Goal: Task Accomplishment & Management: Use online tool/utility

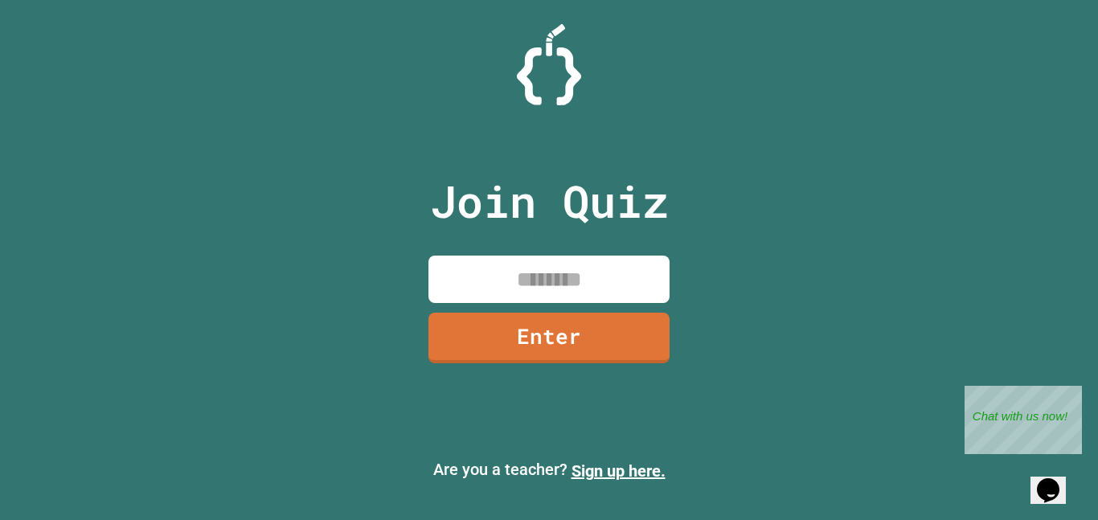
click at [551, 278] on input at bounding box center [549, 279] width 241 height 47
click at [597, 467] on link "Sign up here." at bounding box center [619, 470] width 94 height 19
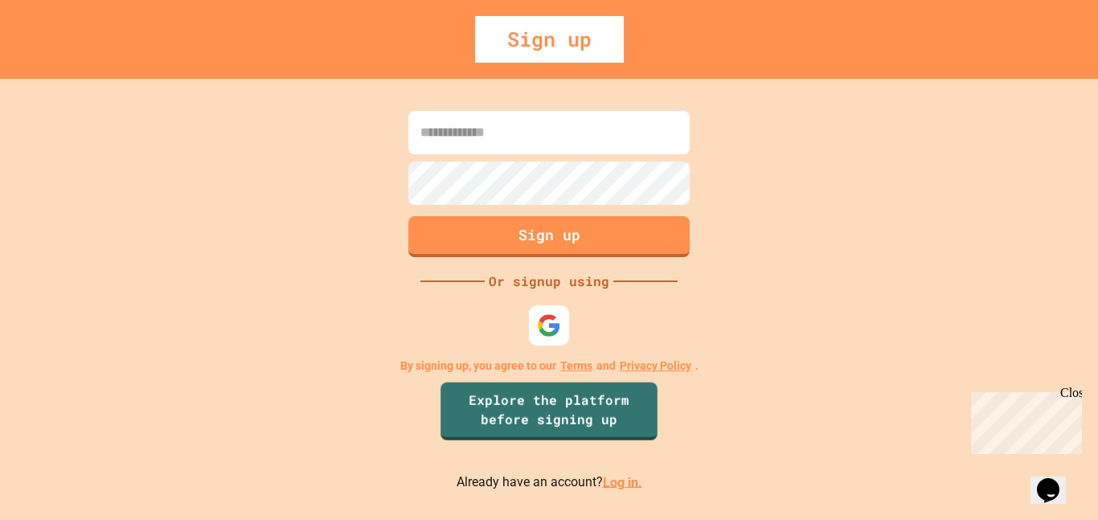
click at [556, 304] on div at bounding box center [549, 325] width 48 height 48
click at [552, 320] on img at bounding box center [549, 325] width 27 height 27
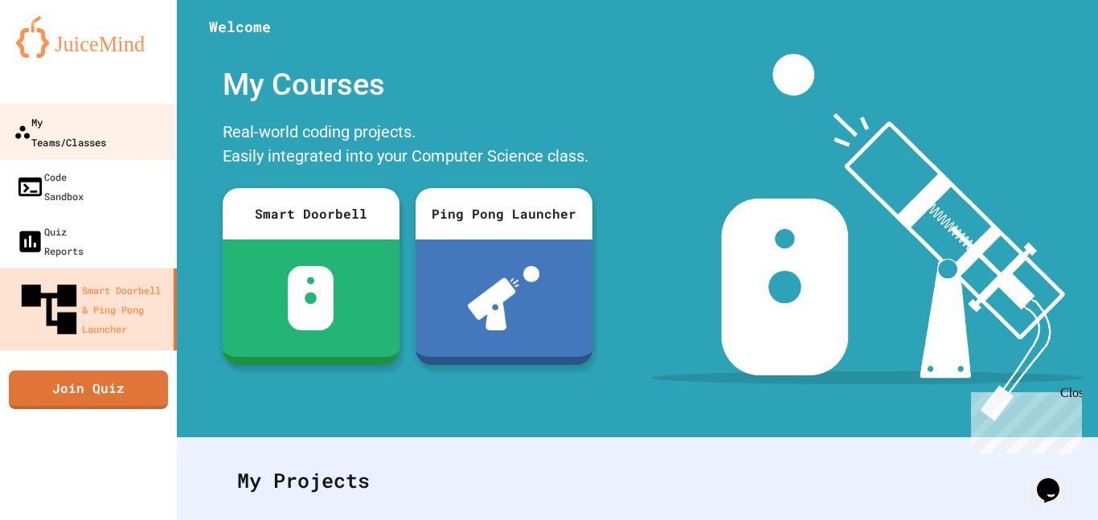
click at [102, 130] on div "My Teams/Classes" at bounding box center [60, 131] width 92 height 39
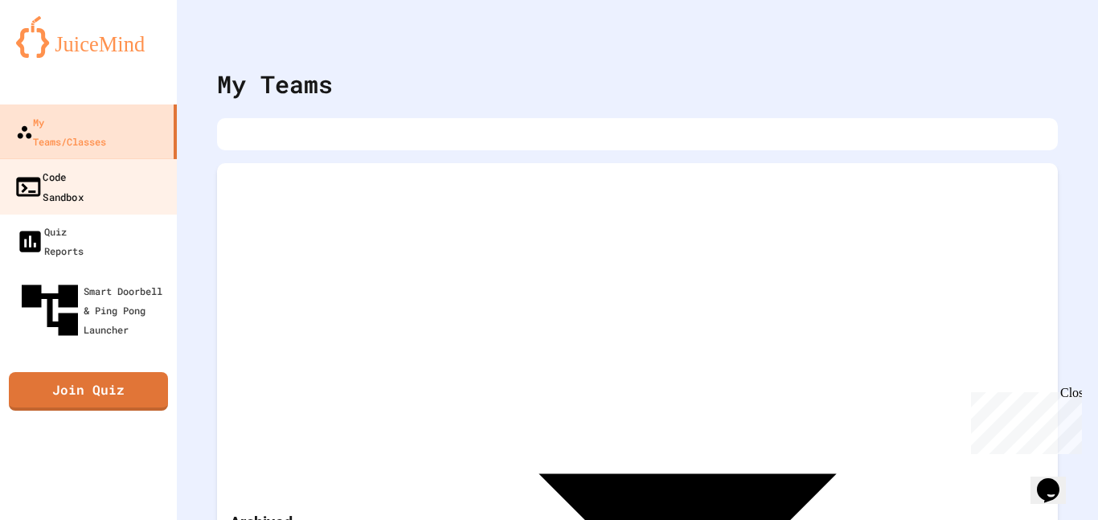
click at [57, 166] on div "Code Sandbox" at bounding box center [49, 185] width 70 height 39
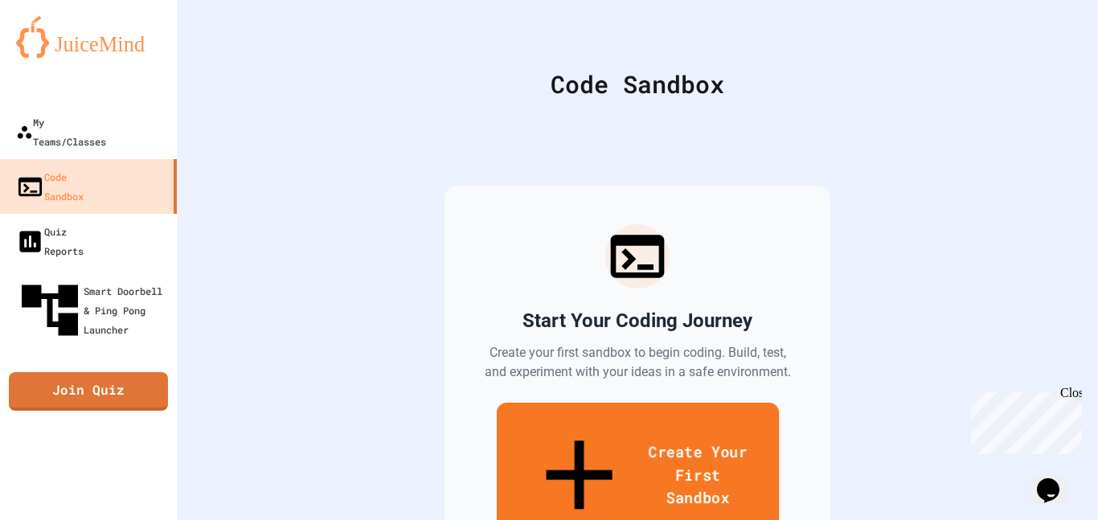
click at [543, 433] on link "Create Your First Sandbox" at bounding box center [637, 477] width 282 height 148
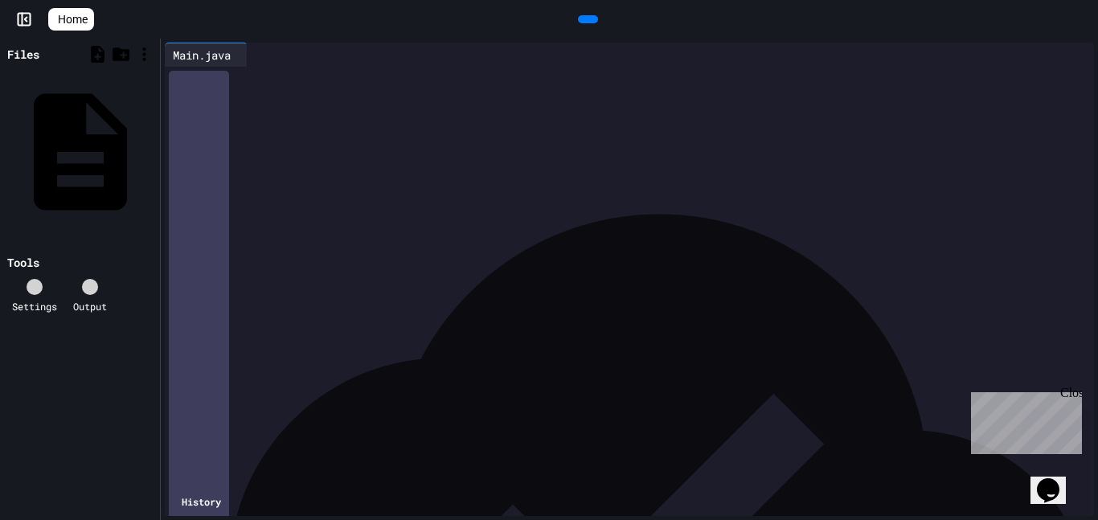
click at [529, 117] on div "**********" at bounding box center [641, 110] width 905 height 16
drag, startPoint x: 194, startPoint y: 77, endPoint x: 444, endPoint y: 197, distance: 277.2
click at [444, 153] on div "**********" at bounding box center [641, 110] width 905 height 86
click at [586, 19] on icon at bounding box center [586, 19] width 0 height 0
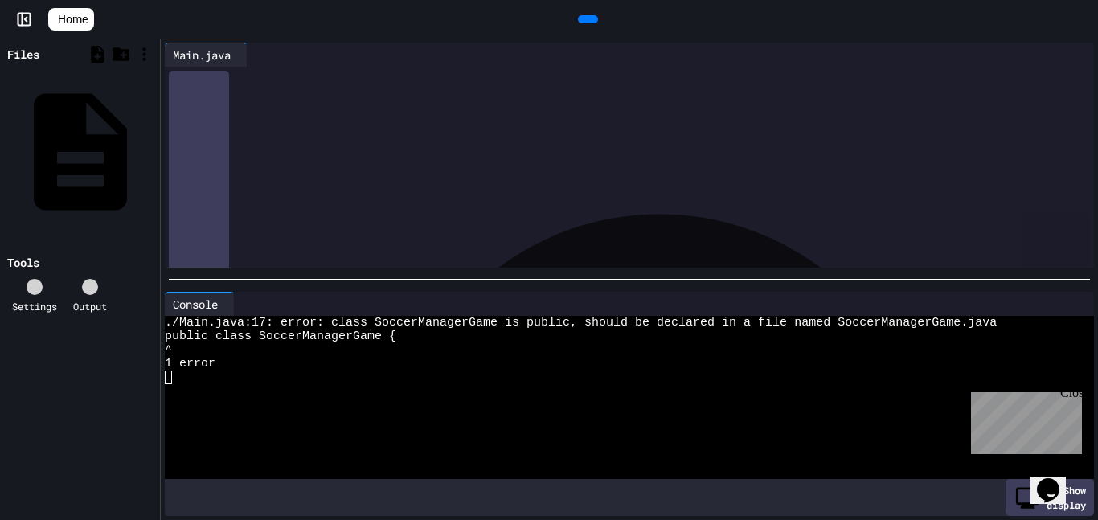
click at [586, 19] on icon at bounding box center [586, 19] width 0 height 0
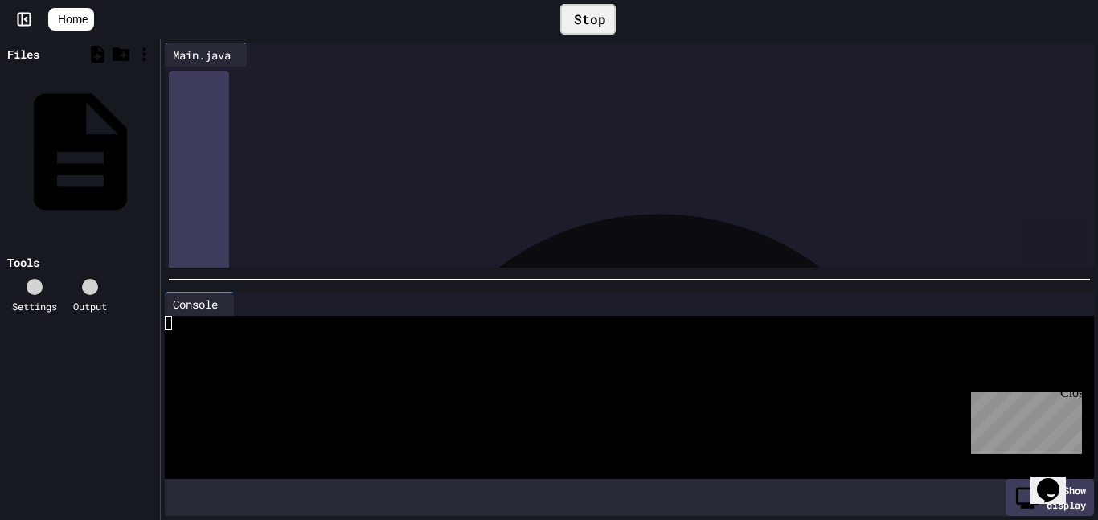
click at [590, 28] on div "Stop" at bounding box center [587, 19] width 55 height 31
click at [585, 31] on div at bounding box center [588, 19] width 36 height 24
click at [586, 19] on icon at bounding box center [586, 19] width 0 height 0
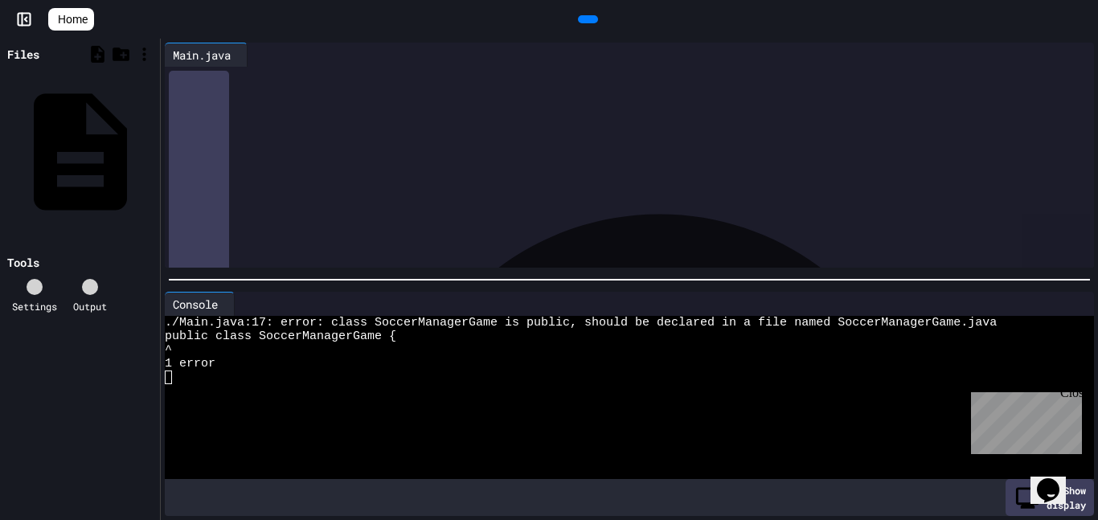
click at [450, 154] on div "*** ********" at bounding box center [648, 158] width 896 height 16
click at [344, 145] on div "*" at bounding box center [641, 142] width 905 height 16
click at [550, 118] on div "*" at bounding box center [641, 126] width 905 height 16
click at [546, 114] on div "**********" at bounding box center [641, 110] width 905 height 16
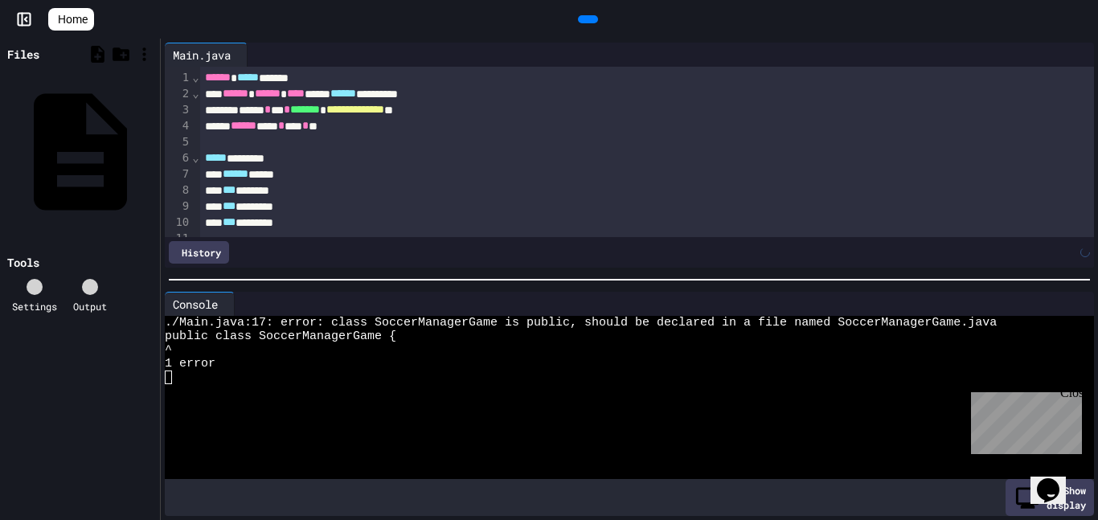
scroll to position [1550, 0]
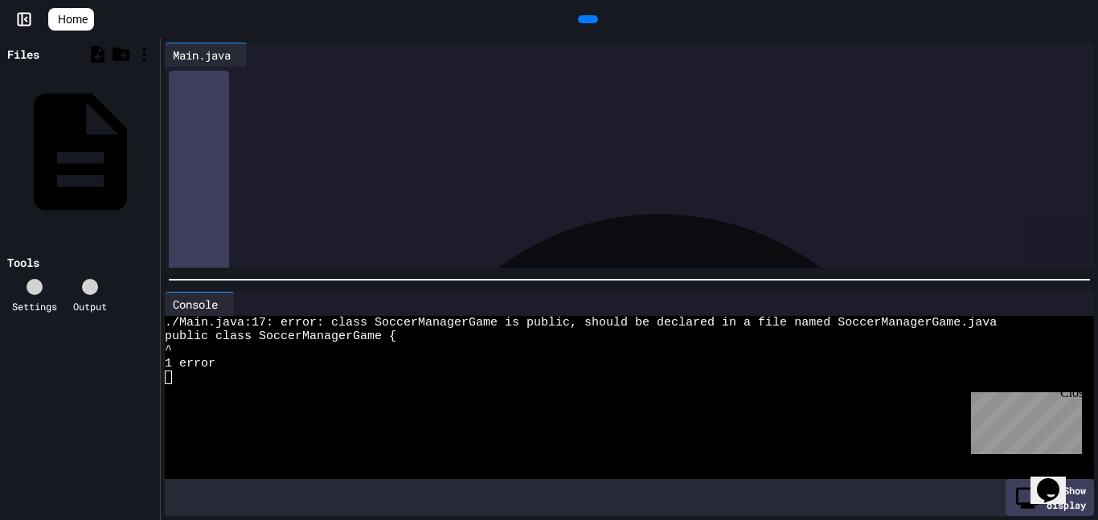
click at [578, 15] on div at bounding box center [588, 19] width 20 height 8
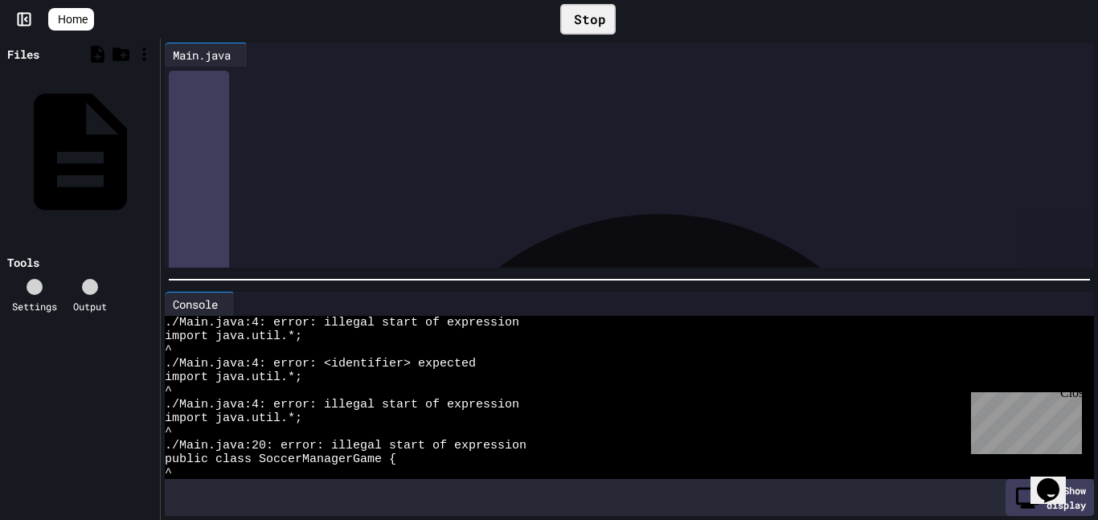
scroll to position [55, 0]
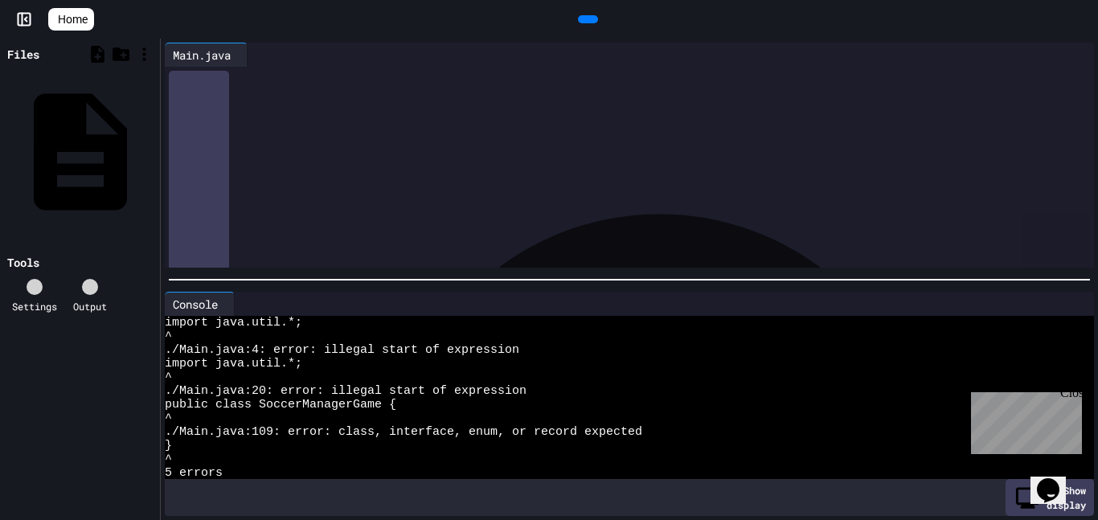
click at [586, 19] on icon at bounding box center [586, 19] width 0 height 0
